Goal: Transaction & Acquisition: Book appointment/travel/reservation

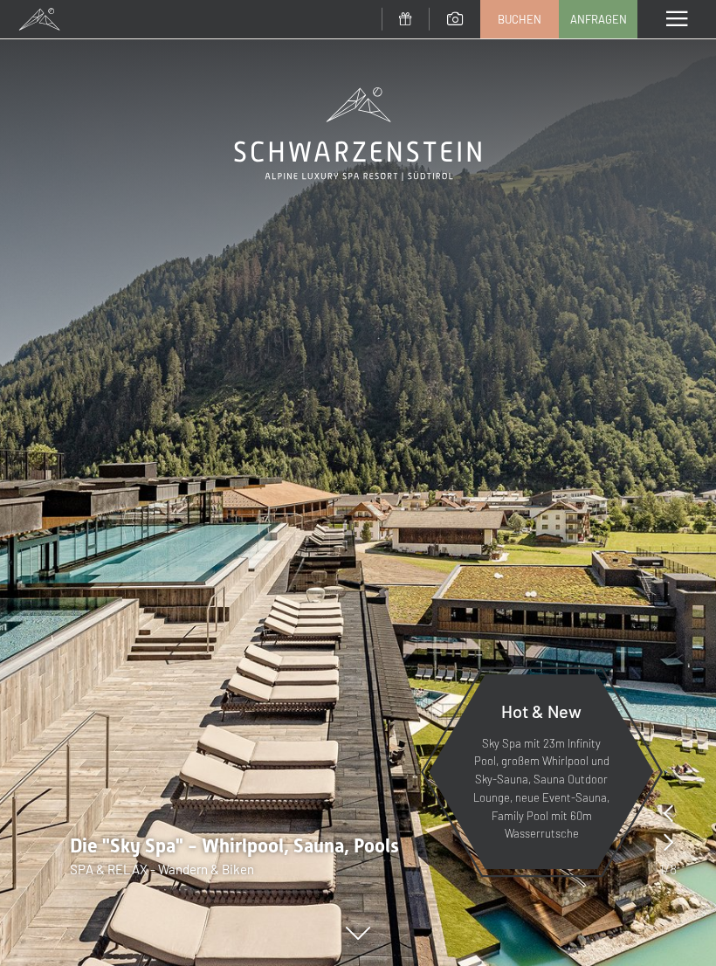
click at [529, 17] on span "Buchen" at bounding box center [520, 19] width 44 height 16
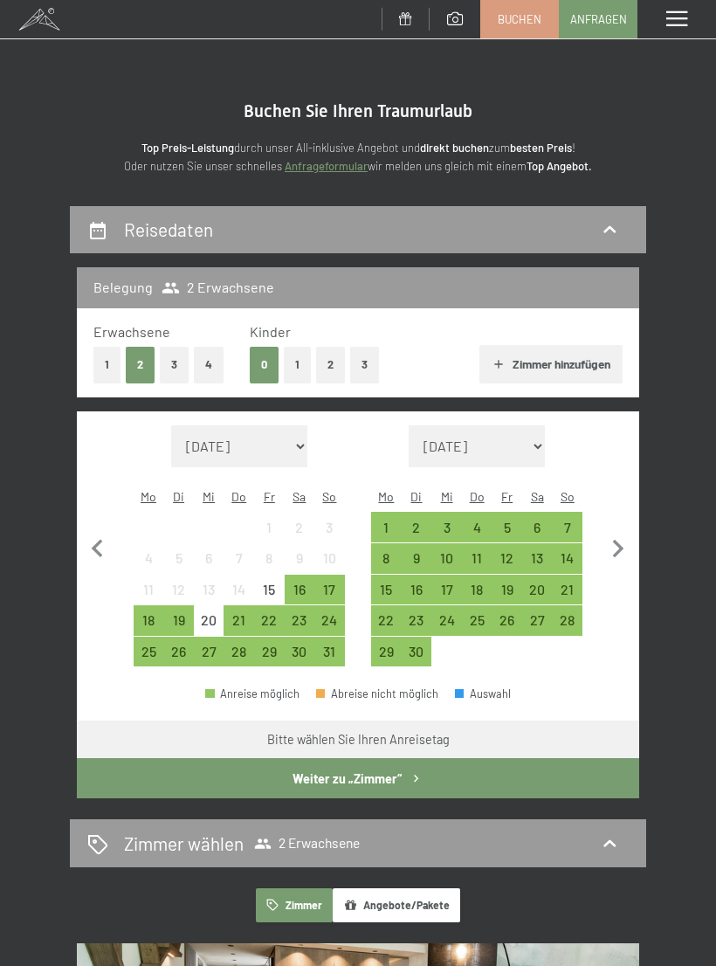
click at [328, 360] on button "2" at bounding box center [330, 365] width 29 height 36
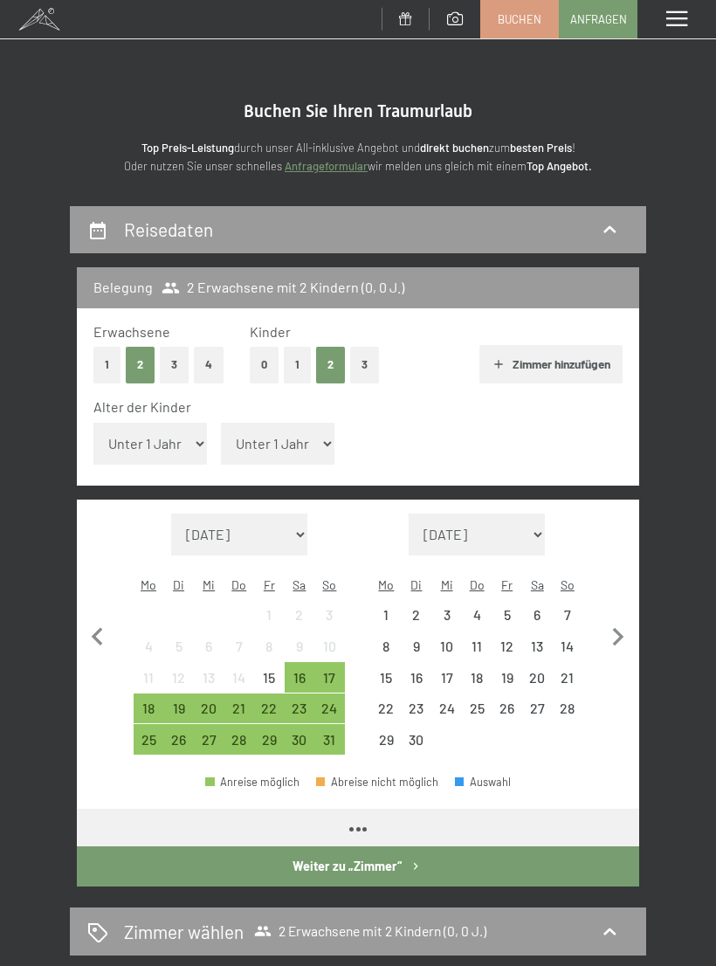
click at [180, 435] on select "Unter 1 Jahr 1 Jahr 2 Jahre 3 Jahre 4 Jahre 5 Jahre 6 Jahre 7 Jahre 8 Jahre 9 J…" at bounding box center [150, 444] width 114 height 42
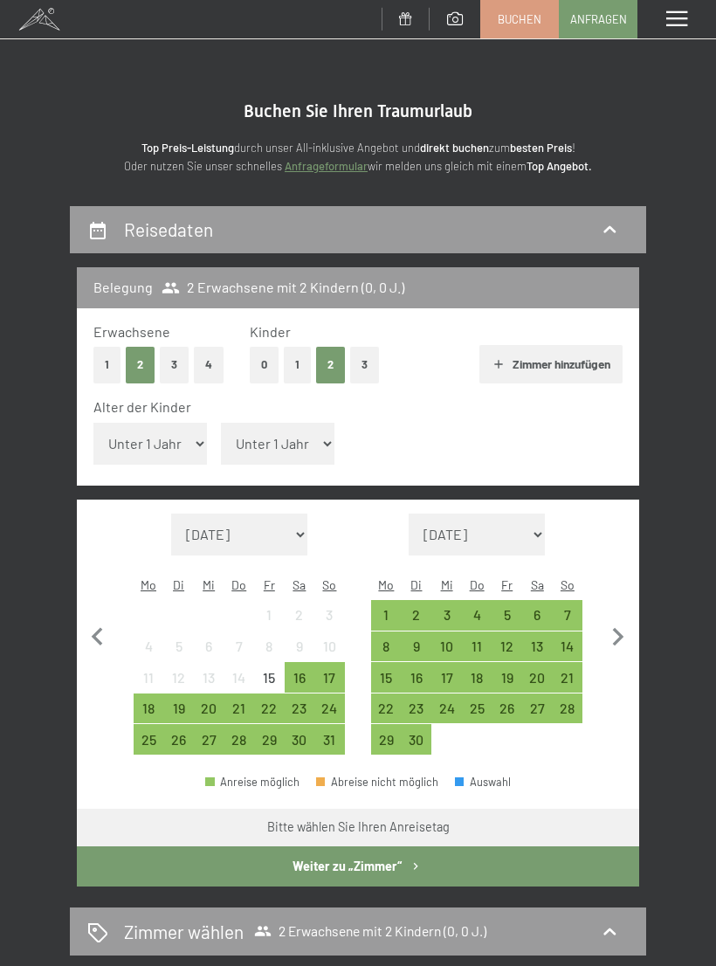
select select "2"
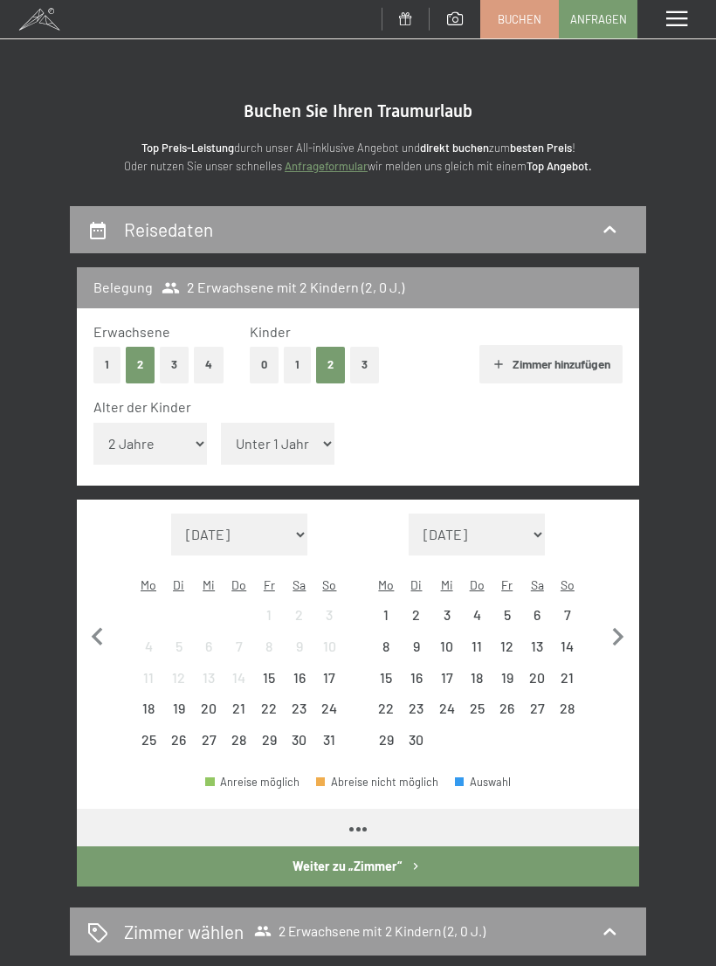
click at [283, 436] on select "Unter 1 Jahr 1 Jahr 2 Jahre 3 Jahre 4 Jahre 5 Jahre 6 Jahre 7 Jahre 8 Jahre 9 J…" at bounding box center [278, 444] width 114 height 42
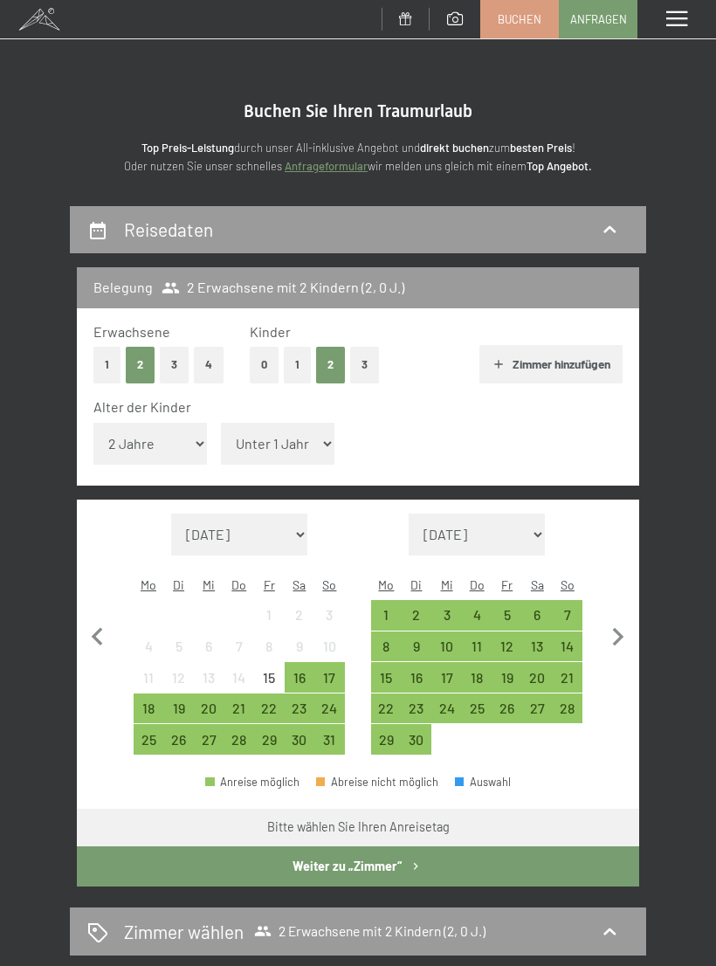
click at [292, 439] on select "Unter 1 Jahr 1 Jahr 2 Jahre 3 Jahre 4 Jahre 5 Jahre 6 Jahre 7 Jahre 8 Jahre 9 J…" at bounding box center [278, 444] width 114 height 42
select select "5"
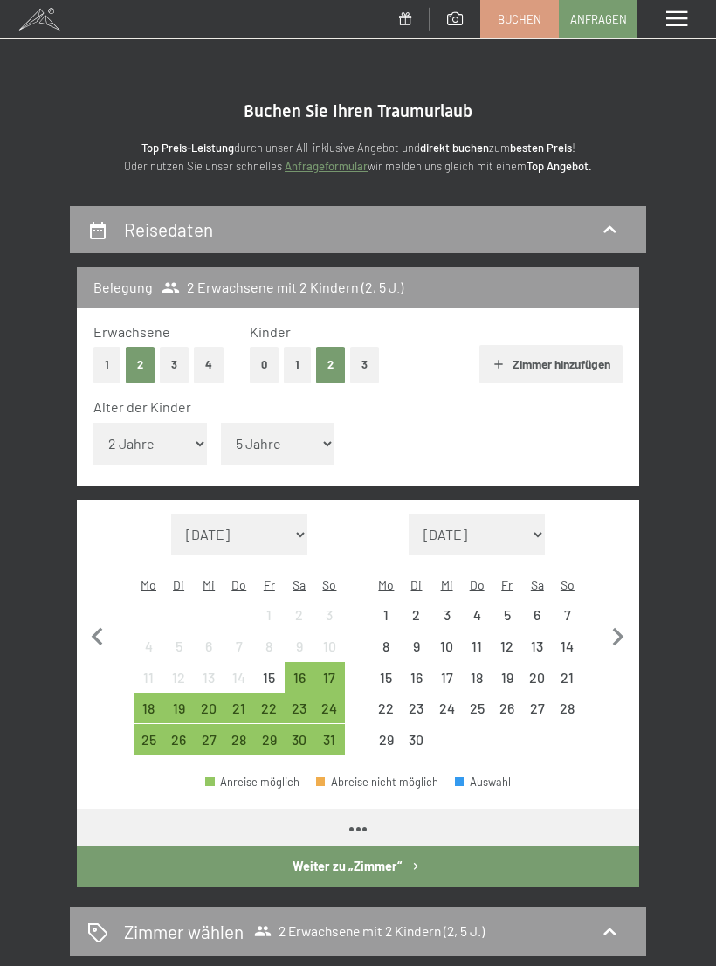
click at [539, 608] on div "6" at bounding box center [537, 621] width 27 height 27
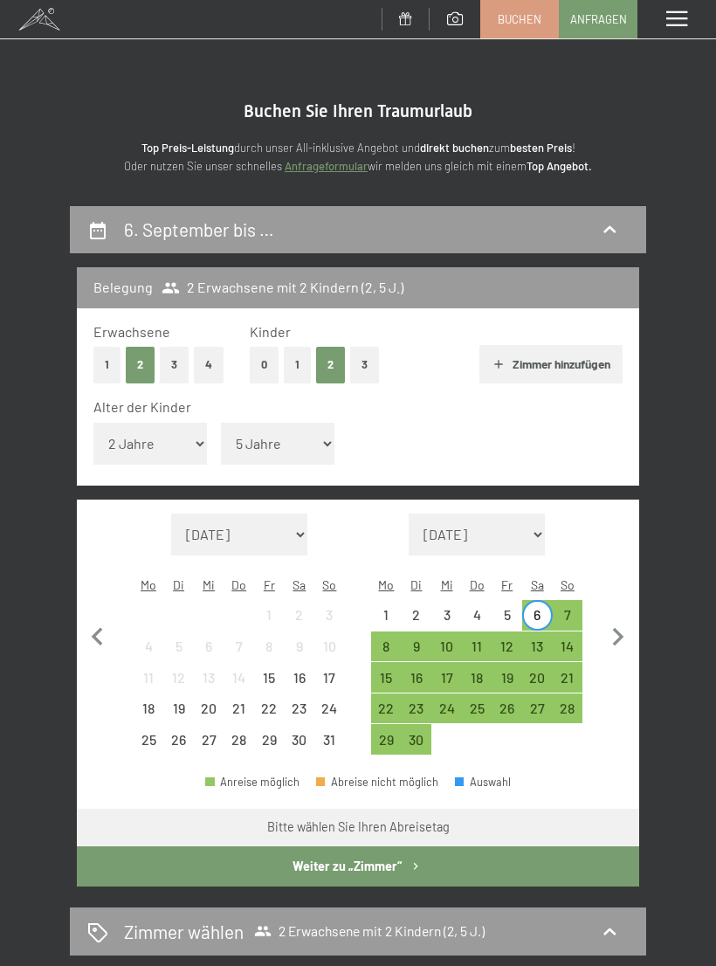
click at [442, 639] on div "10" at bounding box center [446, 652] width 27 height 27
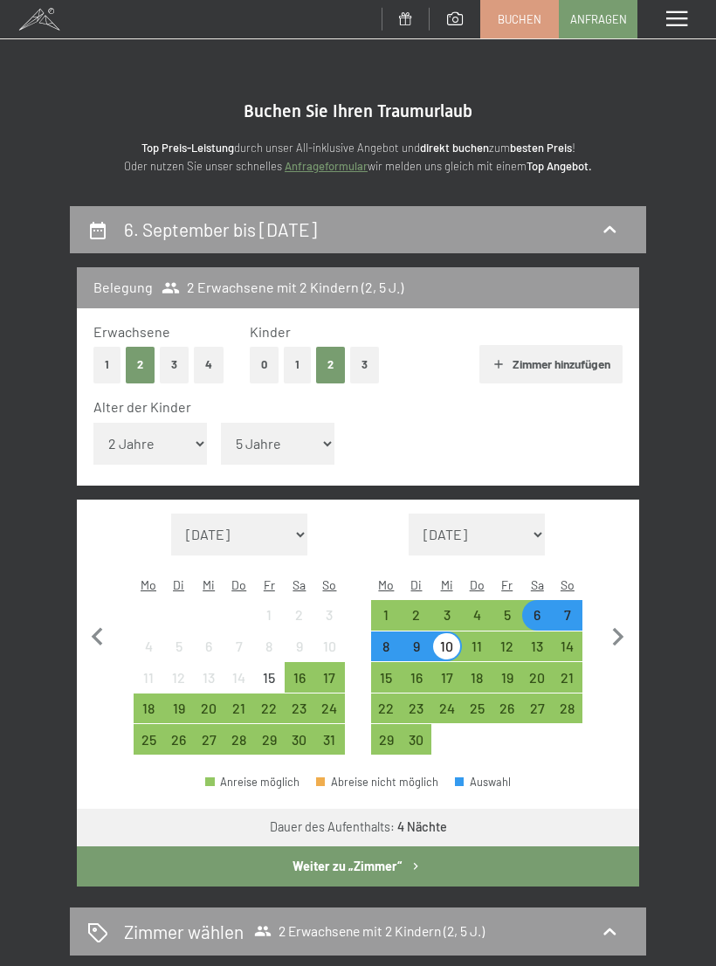
click at [463, 846] on button "Weiter zu „Zimmer“" at bounding box center [358, 866] width 562 height 40
